Goal: Transaction & Acquisition: Purchase product/service

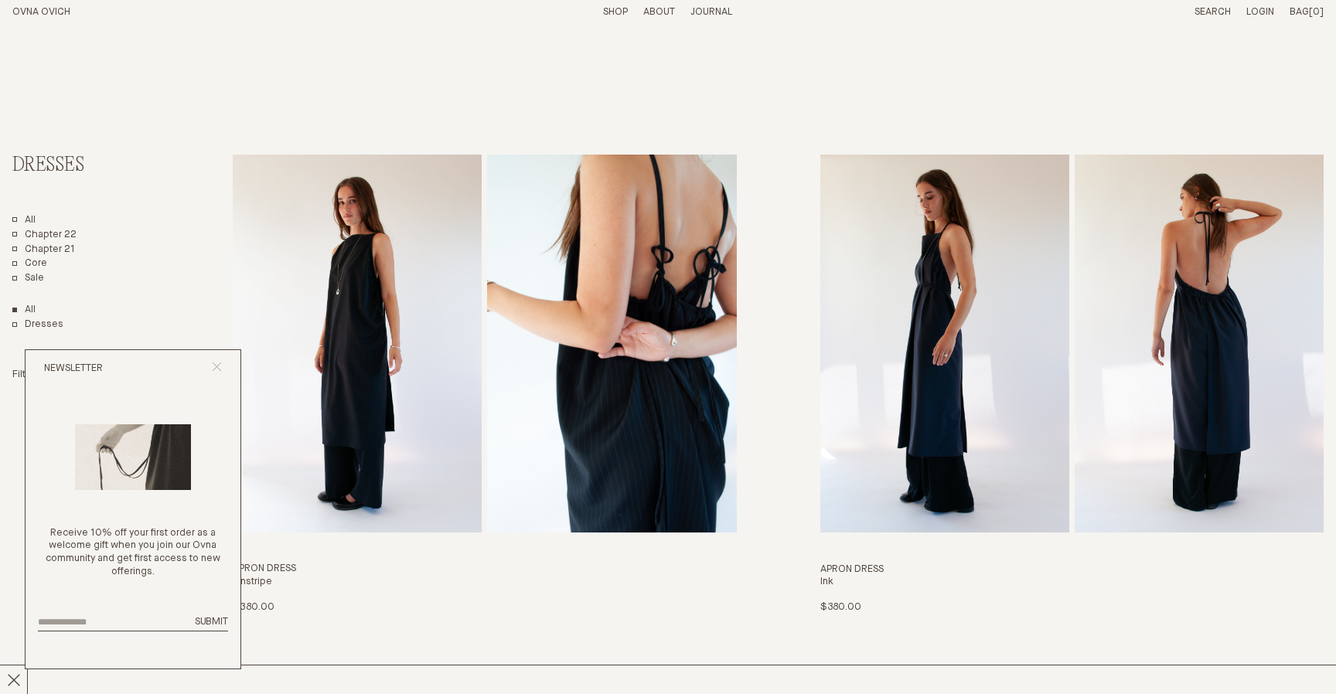
click at [216, 366] on line "Close popup" at bounding box center [217, 367] width 9 height 9
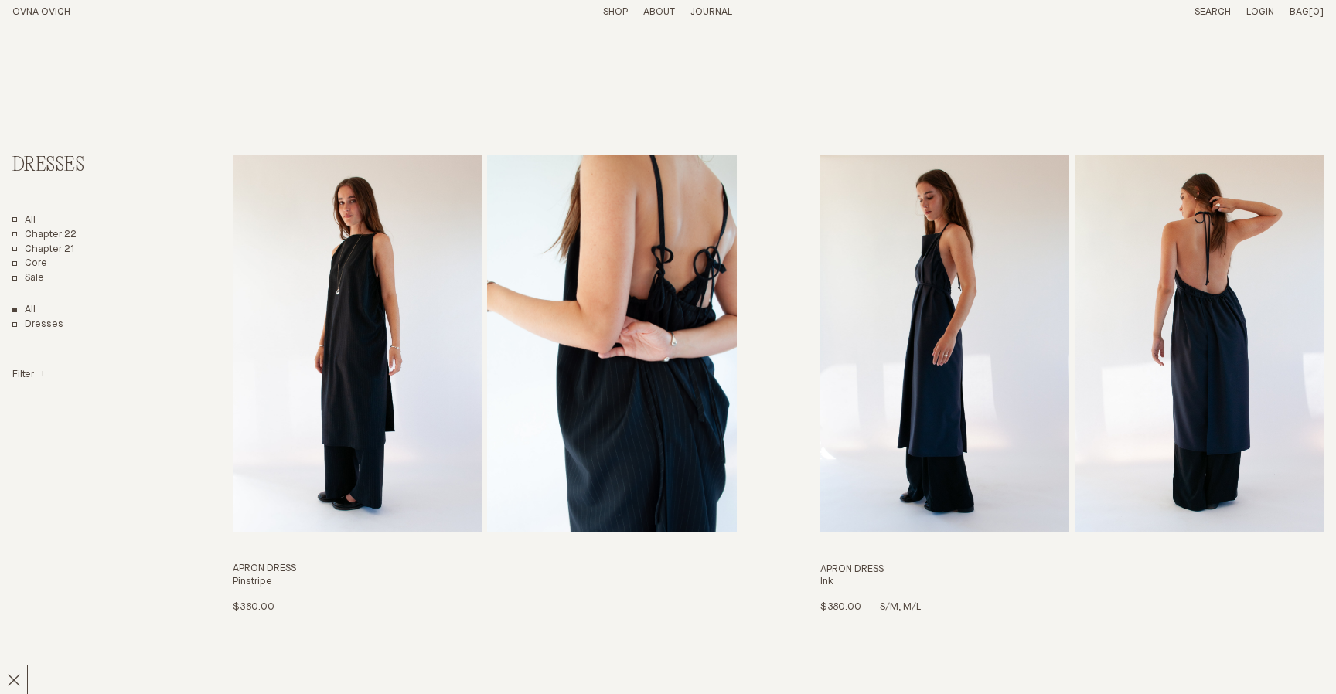
click at [948, 305] on img "Apron Dress" at bounding box center [944, 344] width 249 height 378
